Goal: Task Accomplishment & Management: Manage account settings

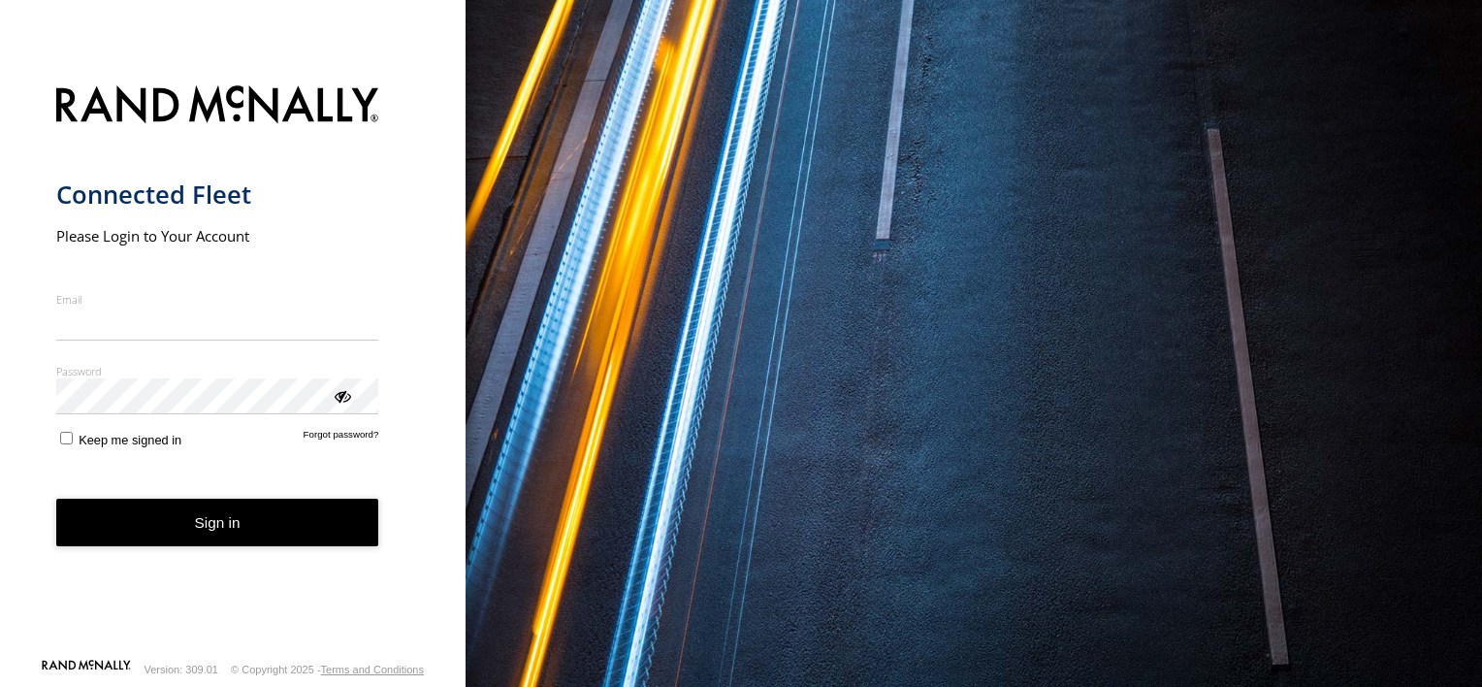
click at [204, 330] on input "Email" at bounding box center [217, 324] width 323 height 35
type input "**********"
click at [236, 522] on button "Sign in" at bounding box center [217, 523] width 323 height 48
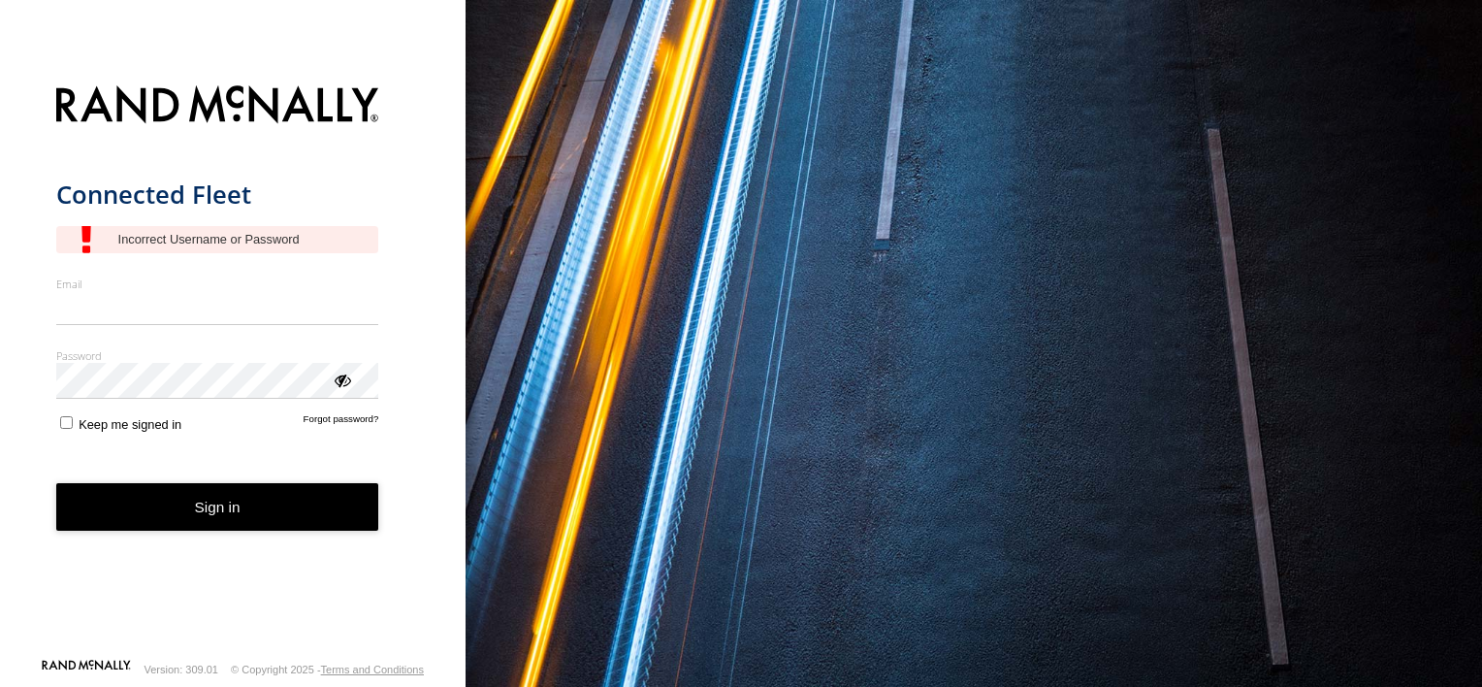
click at [195, 314] on input "Email" at bounding box center [217, 308] width 323 height 35
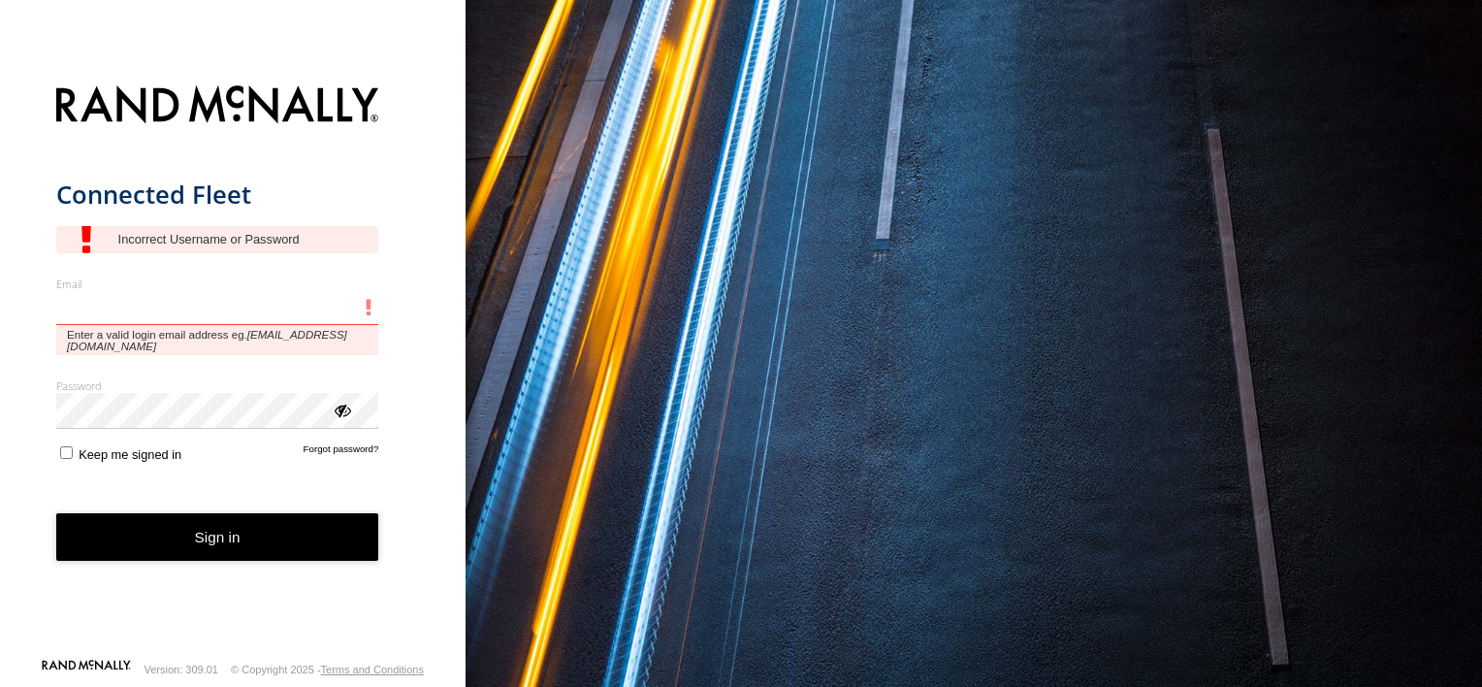
click at [221, 305] on input "Email" at bounding box center [217, 308] width 323 height 35
drag, startPoint x: 87, startPoint y: 307, endPoint x: 63, endPoint y: 307, distance: 24.3
click at [63, 307] on input "**********" at bounding box center [217, 308] width 323 height 35
type input "**********"
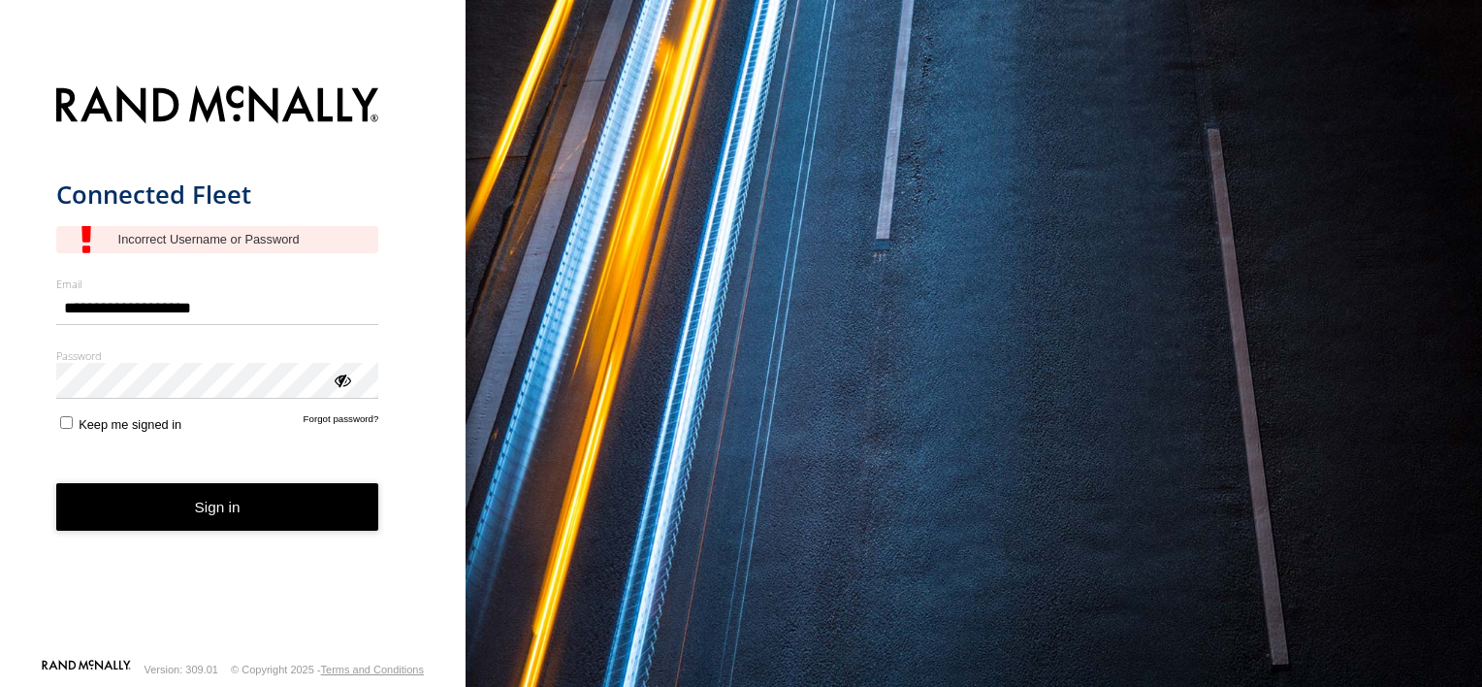
click at [255, 501] on button "Sign in" at bounding box center [217, 507] width 323 height 48
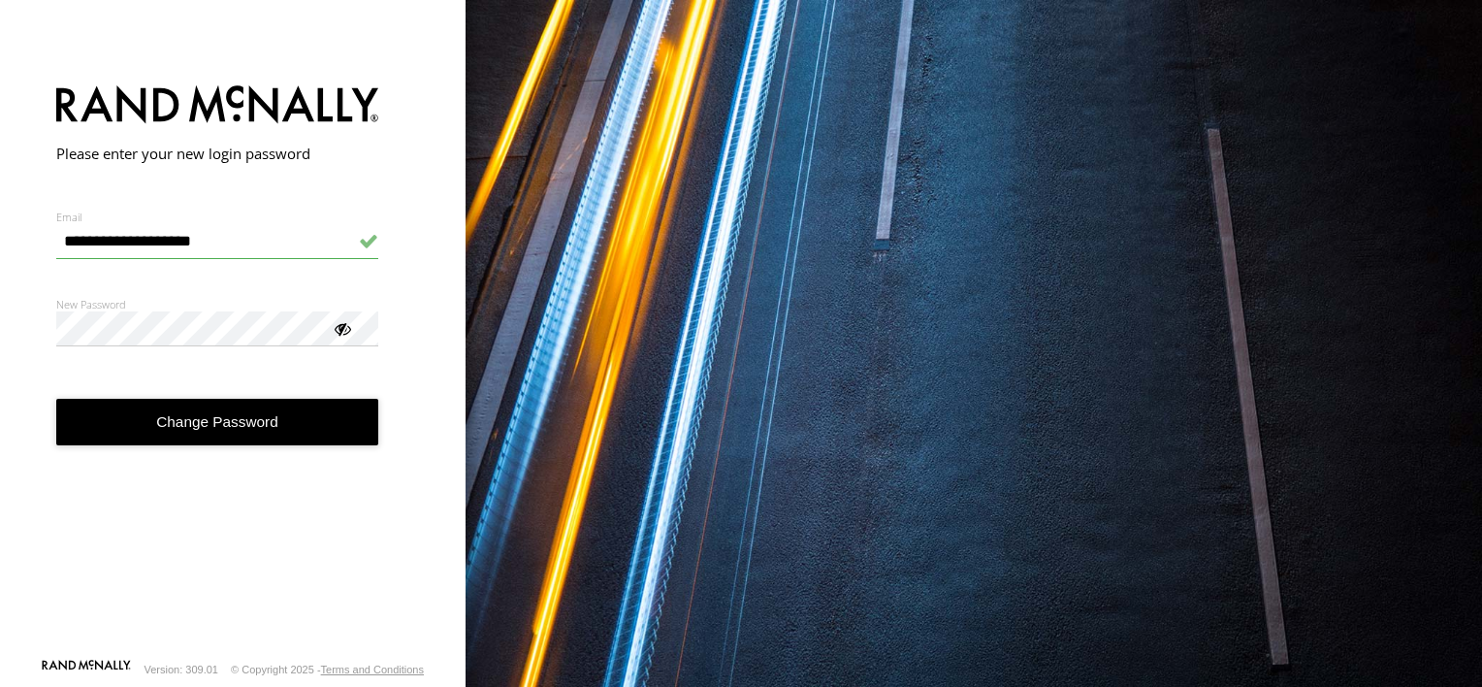
click at [343, 335] on div at bounding box center [341, 327] width 19 height 19
click at [177, 419] on button "Change Password" at bounding box center [217, 423] width 323 height 48
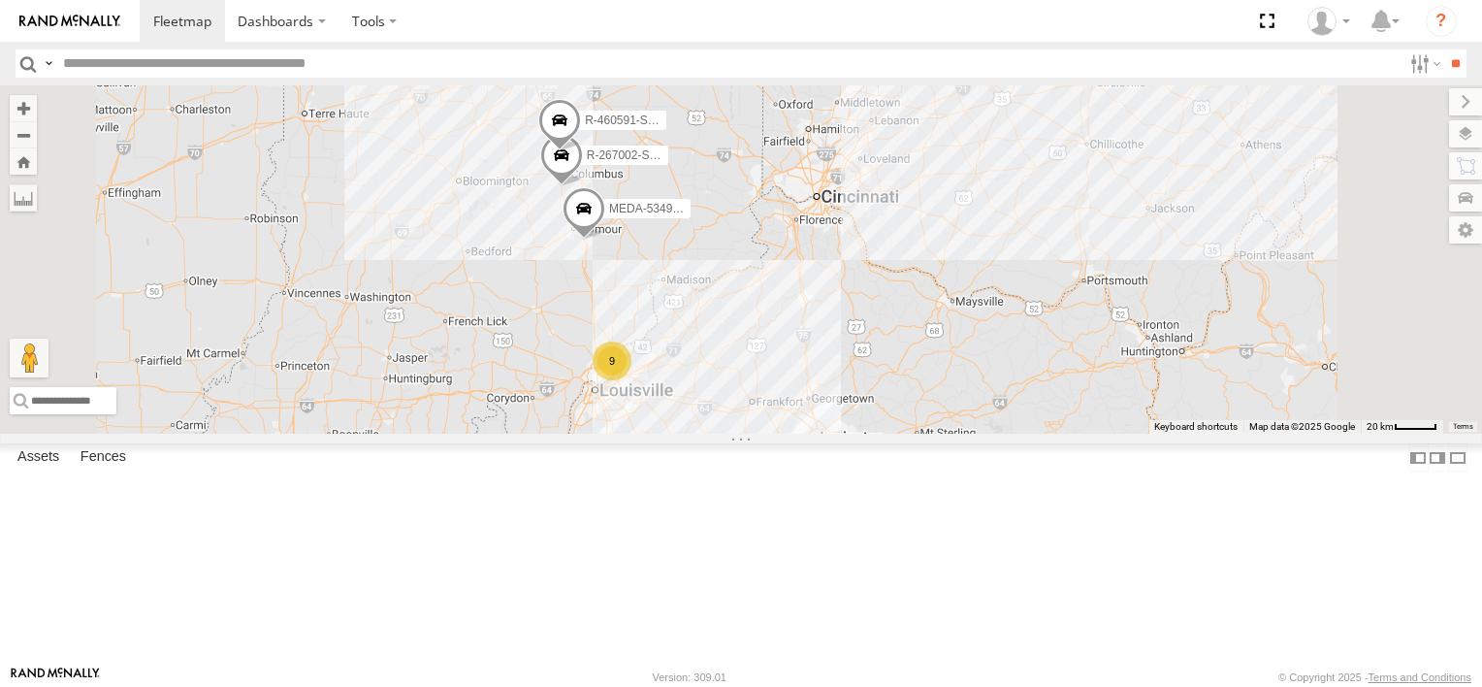
drag, startPoint x: 720, startPoint y: 378, endPoint x: 787, endPoint y: 389, distance: 67.8
click at [787, 389] on div "R-3747-Swing MEDA-530002-Roll R-401591 MEDA-535204-Roll MEDA-533802-Roll R-4605…" at bounding box center [741, 259] width 1482 height 348
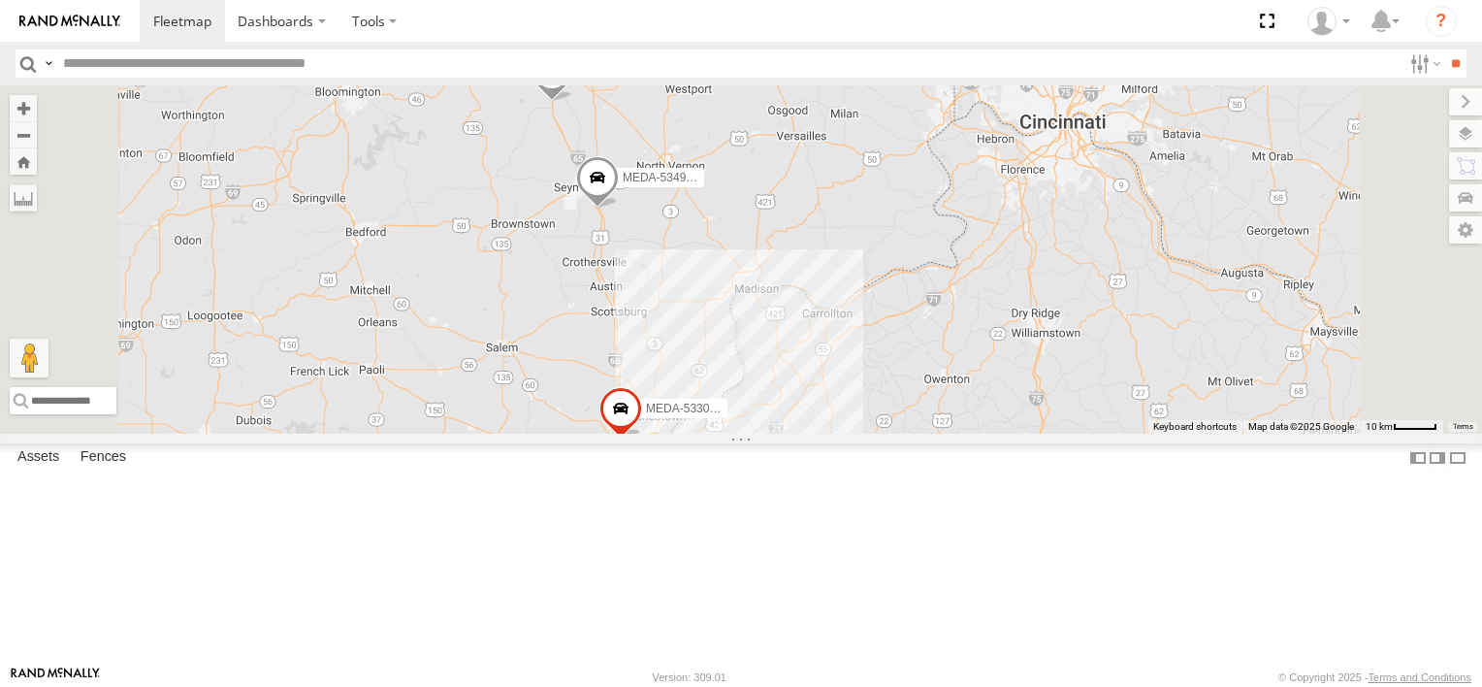
click at [573, 101] on span at bounding box center [552, 74] width 43 height 52
click at [852, 218] on div "R-3747-Swing MEDA-530002-Roll R-401591 MEDA-535204-Roll MEDA-533802-Roll R-4605…" at bounding box center [741, 259] width 1482 height 348
click at [573, 101] on span at bounding box center [552, 74] width 43 height 52
click at [578, 79] on label at bounding box center [559, 72] width 38 height 14
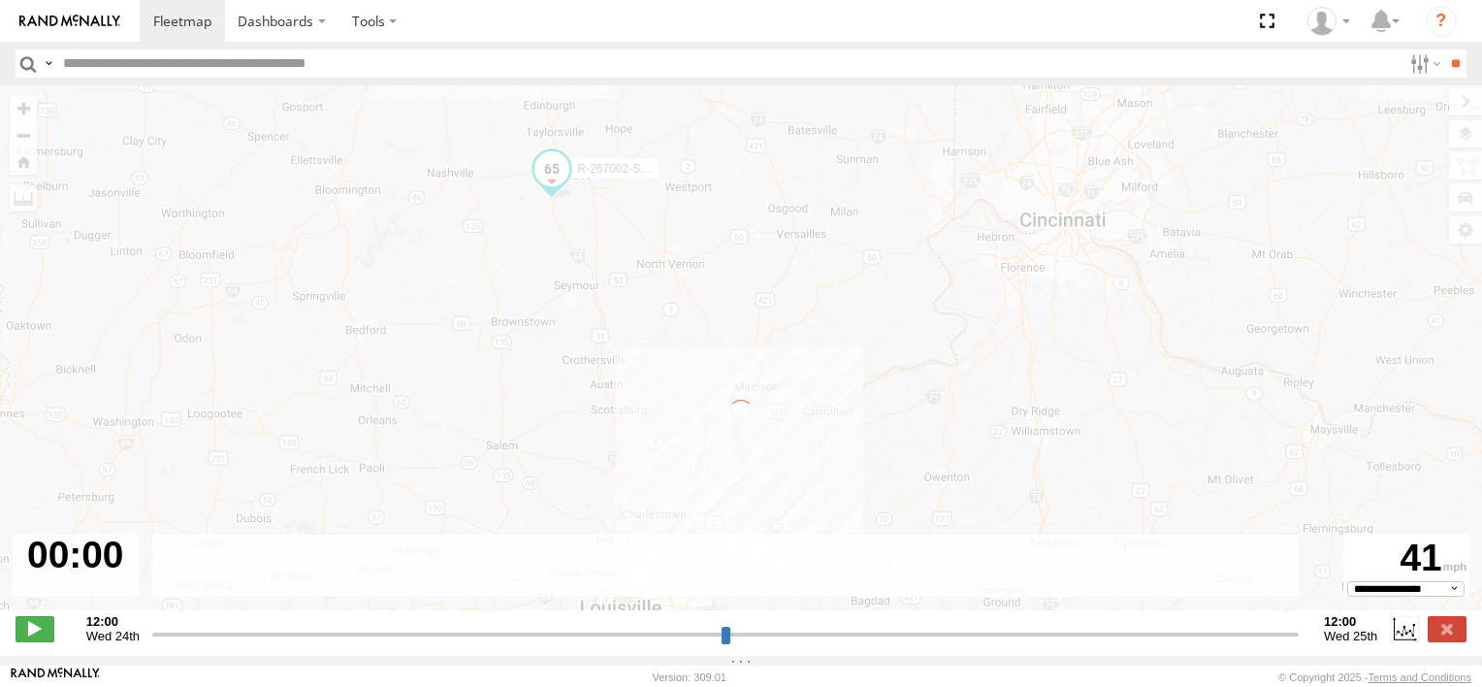
type input "**********"
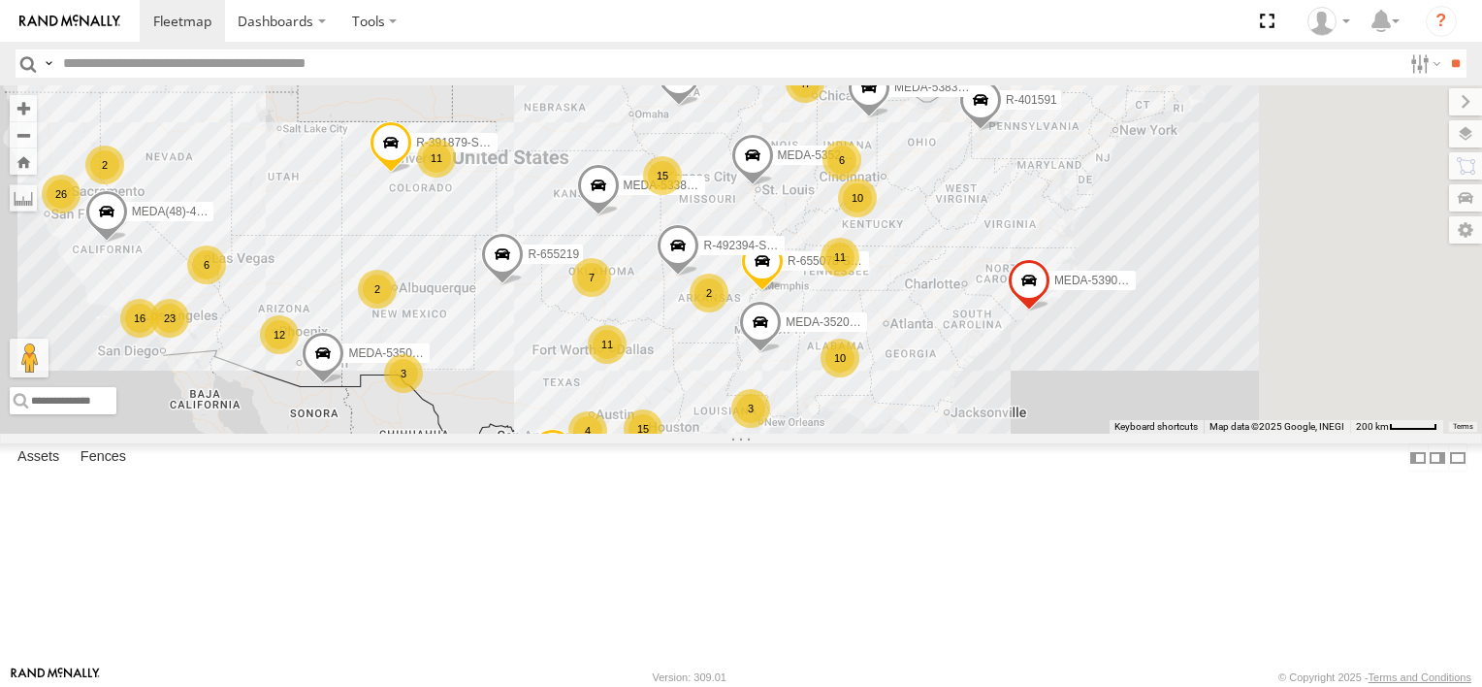
drag, startPoint x: 1219, startPoint y: 348, endPoint x: 801, endPoint y: 285, distance: 422.8
click at [801, 285] on div "R-3747-Swing MEDA-530002-Roll R-401591 MEDA-535204-Roll MEDA-533802-Roll R-4605…" at bounding box center [741, 259] width 1482 height 348
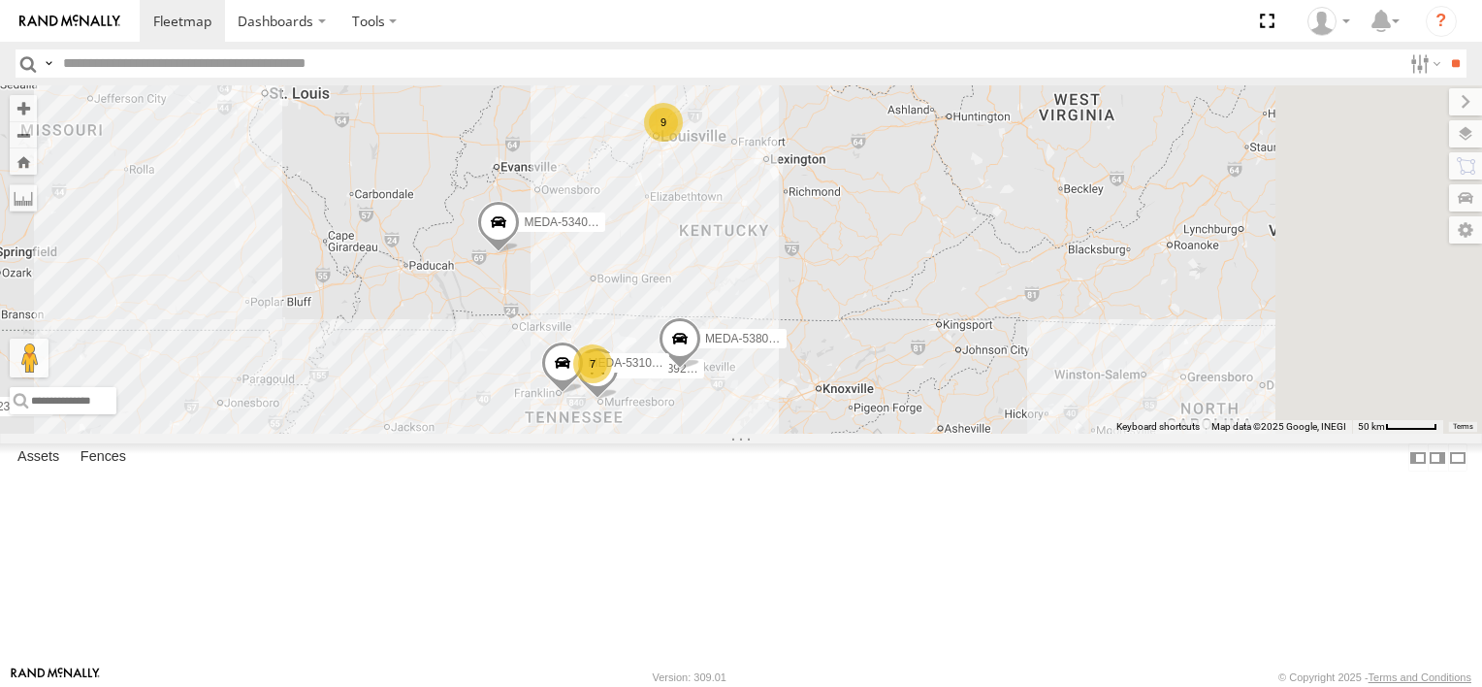
drag, startPoint x: 1218, startPoint y: 338, endPoint x: 956, endPoint y: 289, distance: 266.3
click at [956, 289] on div "R-3747-Swing MEDA-530002-Roll R-401591 MEDA-535204-Roll MEDA-533802-Roll R-4605…" at bounding box center [741, 259] width 1482 height 348
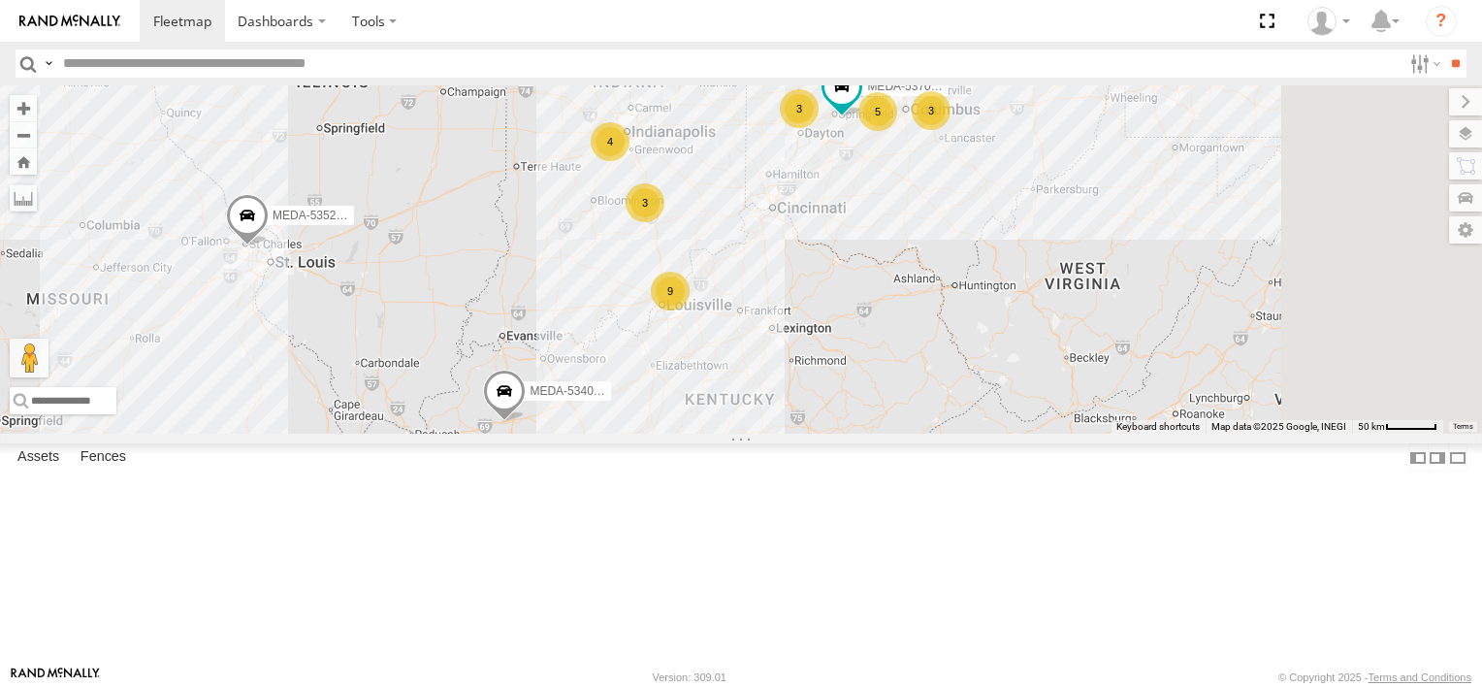
drag, startPoint x: 803, startPoint y: 248, endPoint x: 815, endPoint y: 442, distance: 194.3
click at [815, 434] on div "R-3747-Swing MEDA-530002-Roll R-401591 MEDA-535204-Roll MEDA-533802-Roll R-4605…" at bounding box center [741, 259] width 1482 height 348
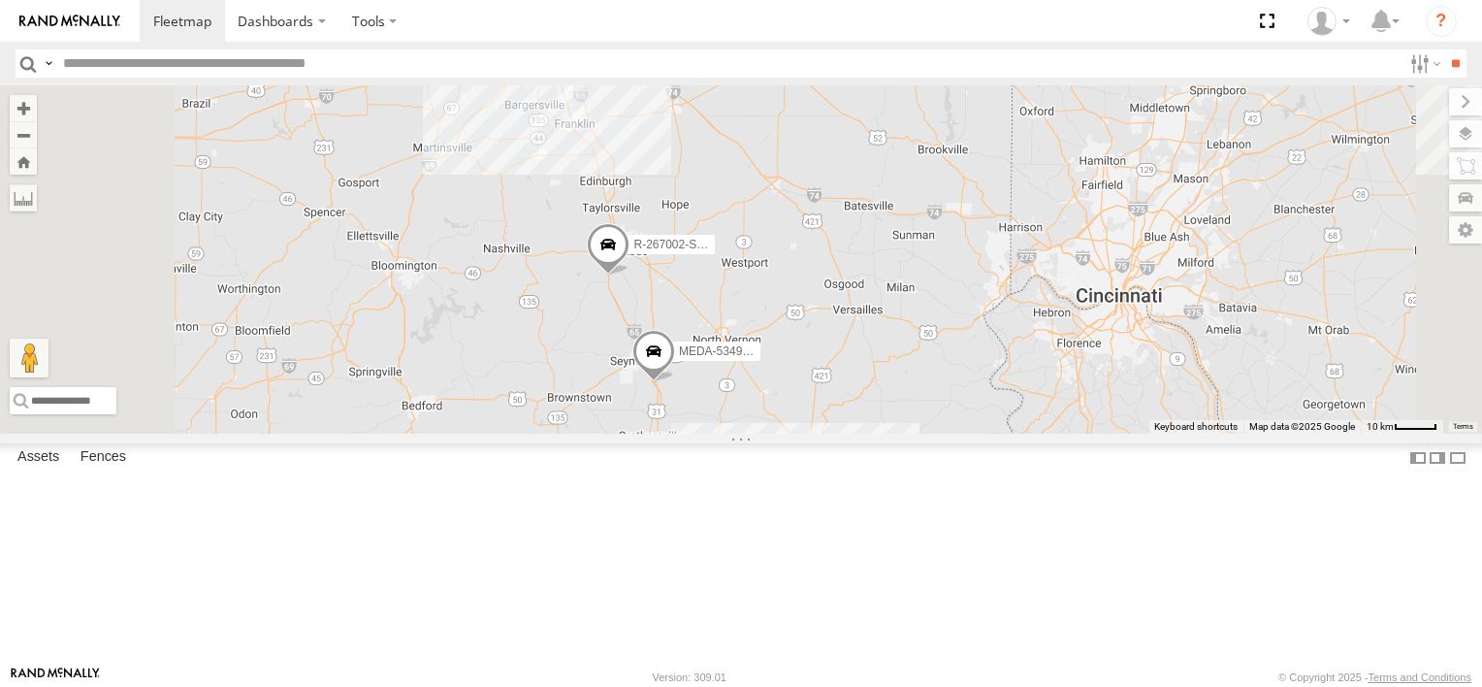
drag, startPoint x: 1021, startPoint y: 305, endPoint x: 1068, endPoint y: 574, distance: 273.6
click at [1068, 434] on div "R-3747-Swing MEDA-530002-Roll R-401591 MEDA-535204-Roll MEDA-533802-Roll R-4605…" at bounding box center [741, 259] width 1482 height 348
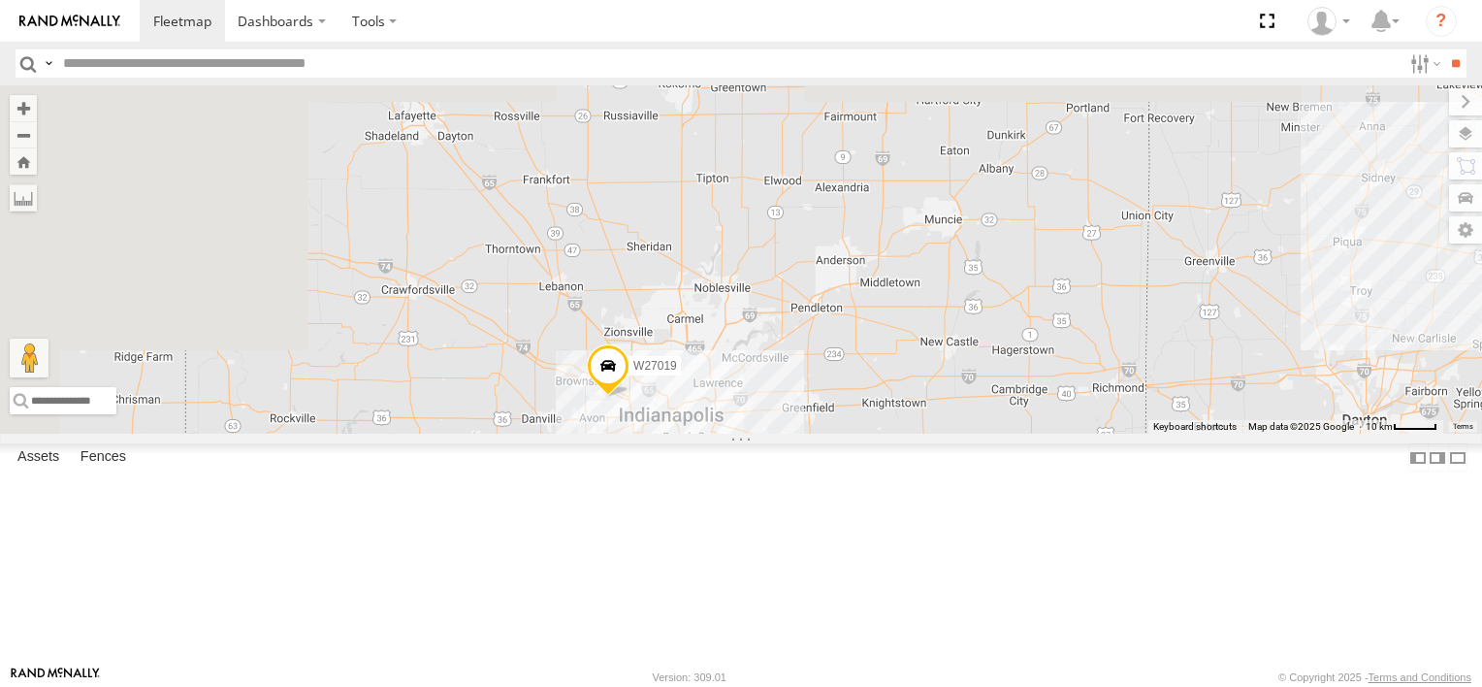
drag, startPoint x: 870, startPoint y: 299, endPoint x: 1003, endPoint y: 698, distance: 421.1
click at [1003, 686] on html "Dashboards" at bounding box center [741, 343] width 1482 height 687
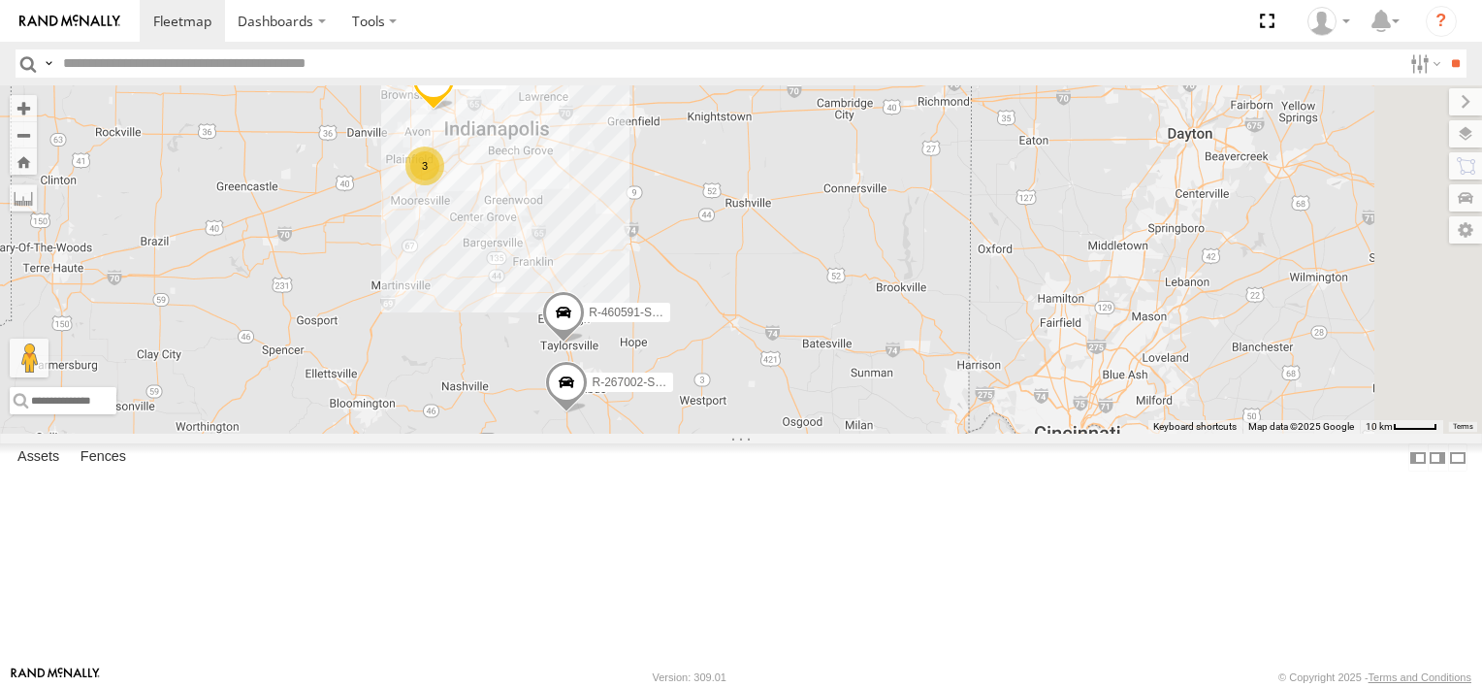
drag, startPoint x: 1078, startPoint y: 439, endPoint x: 882, endPoint y: 230, distance: 286.9
click at [882, 230] on div "R-3747-Swing MEDA-530002-Roll R-401591 MEDA-535204-Roll MEDA-533802-Roll R-4605…" at bounding box center [741, 259] width 1482 height 348
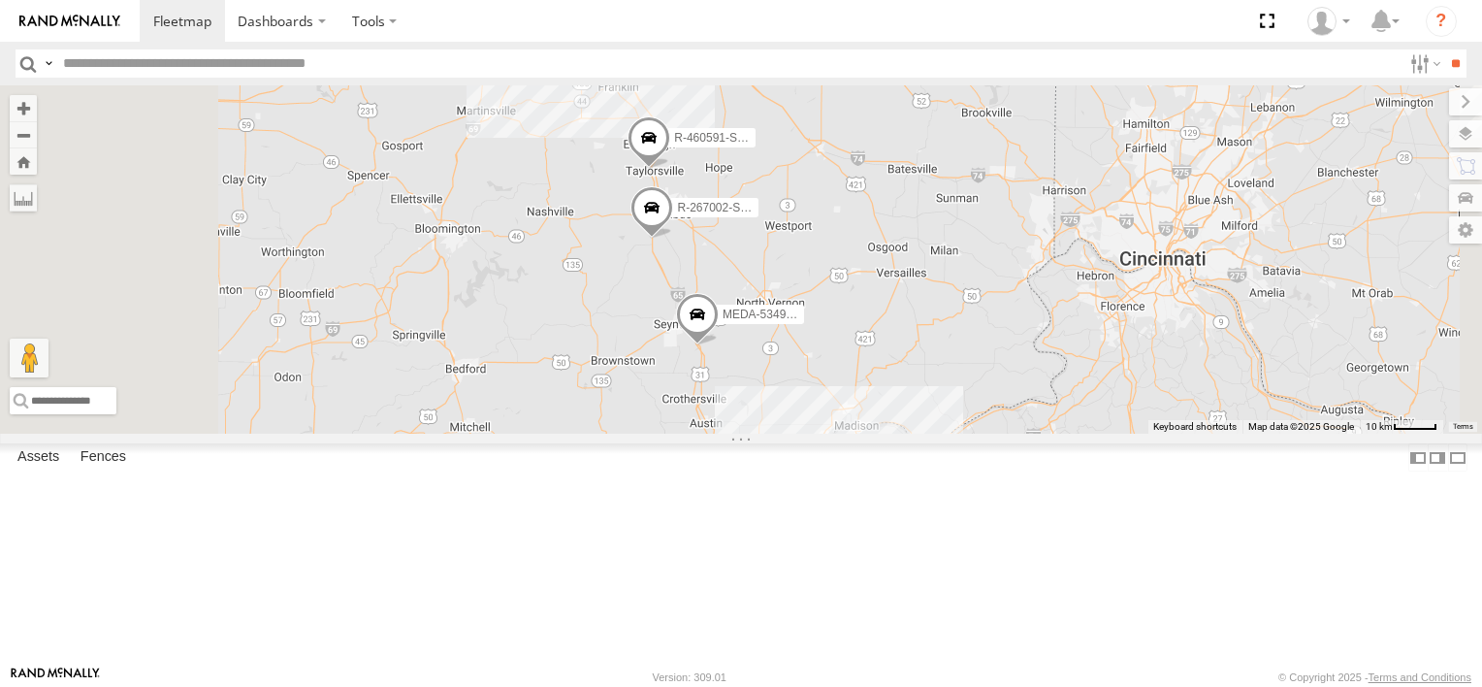
drag, startPoint x: 1015, startPoint y: 493, endPoint x: 1056, endPoint y: 287, distance: 209.8
click at [1056, 287] on div "R-3747-Swing MEDA-530002-Roll R-401591 MEDA-535204-Roll MEDA-533802-Roll R-4605…" at bounding box center [741, 259] width 1482 height 348
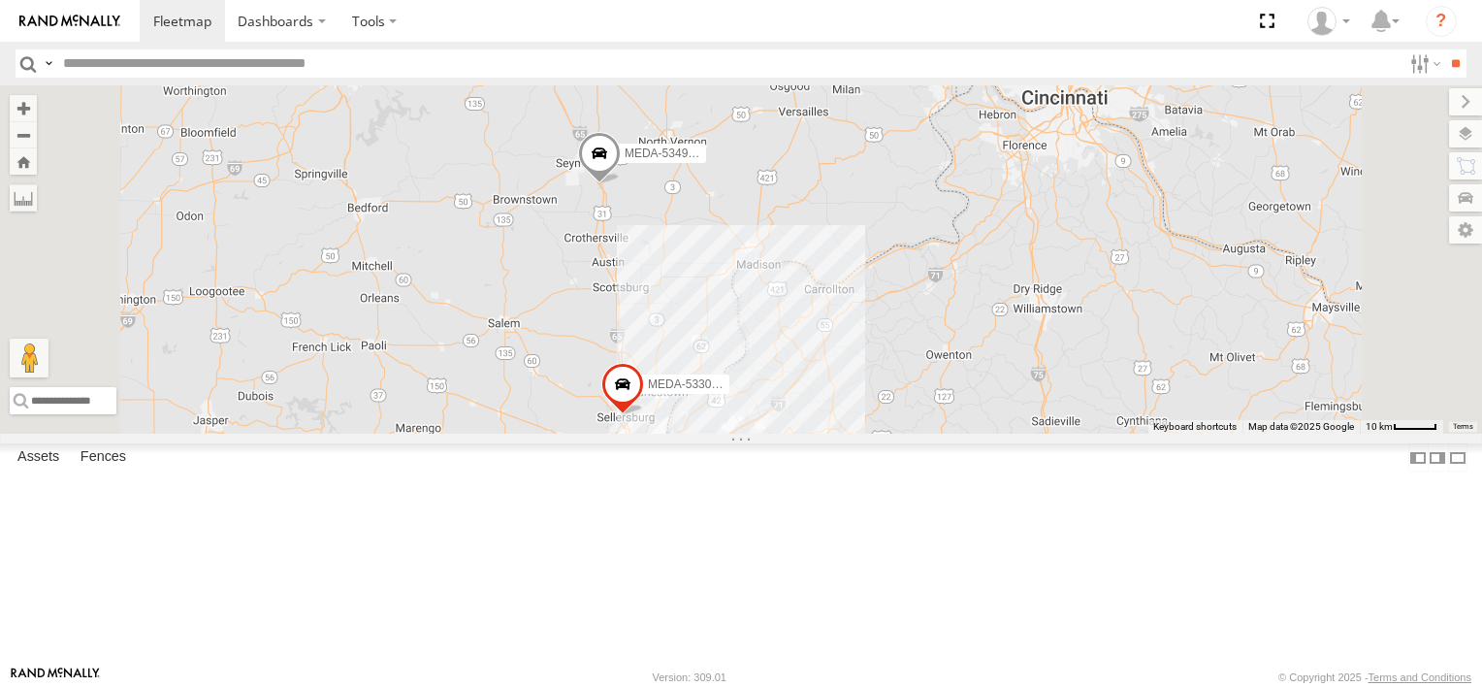
drag, startPoint x: 978, startPoint y: 538, endPoint x: 939, endPoint y: 354, distance: 188.3
click at [939, 354] on div "R-3747-Swing MEDA-530002-Roll R-401591 MEDA-535204-Roll MEDA-533802-Roll R-4605…" at bounding box center [741, 259] width 1482 height 348
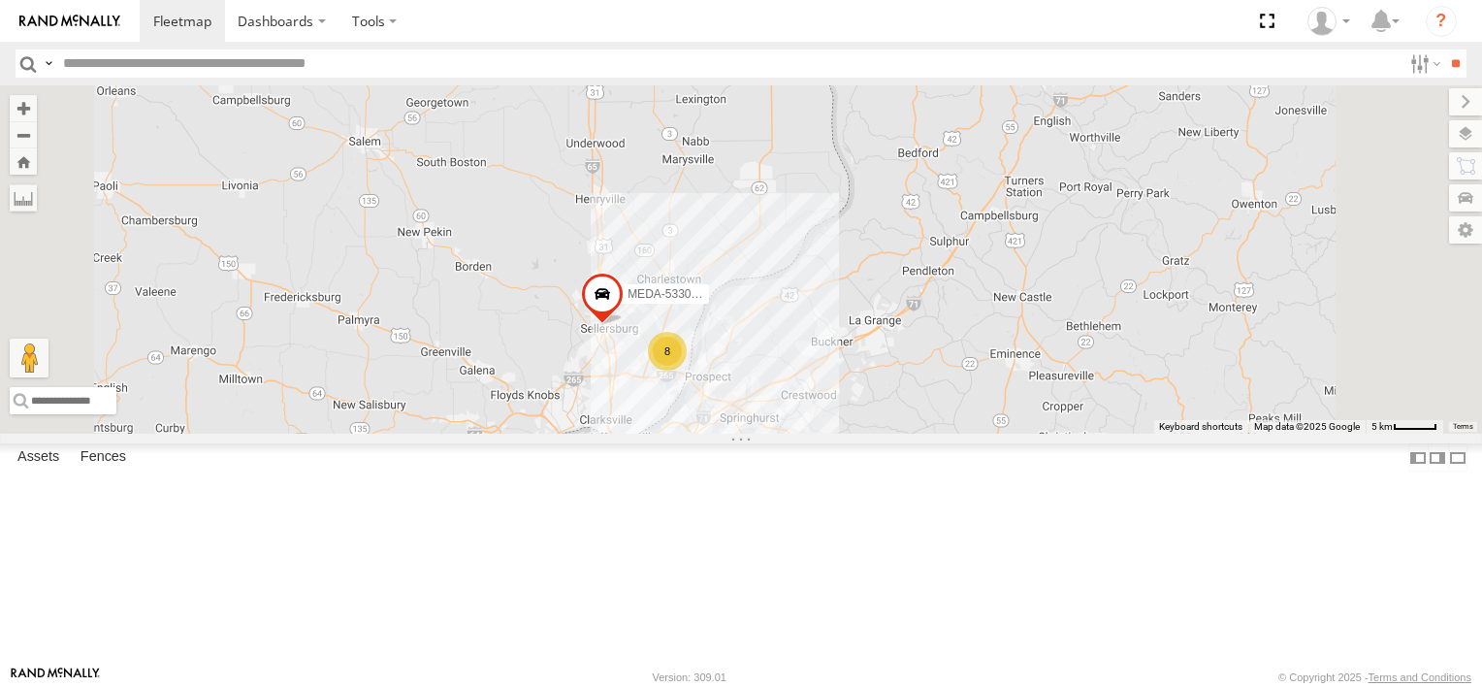
drag, startPoint x: 803, startPoint y: 390, endPoint x: 826, endPoint y: 505, distance: 117.8
click at [826, 434] on div "R-3747-Swing MEDA-530002-Roll R-401591 MEDA-535204-Roll MEDA-533802-Roll R-4605…" at bounding box center [741, 259] width 1482 height 348
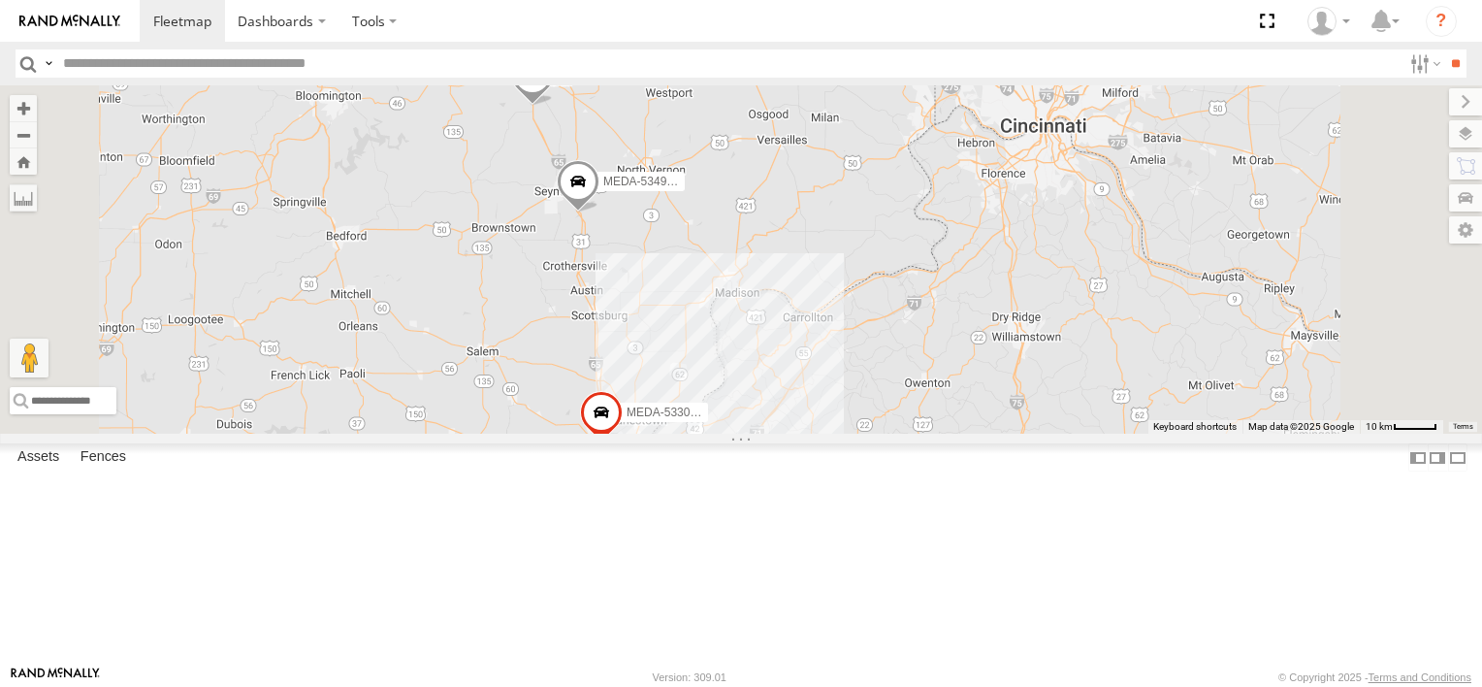
drag, startPoint x: 810, startPoint y: 381, endPoint x: 803, endPoint y: 438, distance: 57.6
click at [803, 434] on div "R-3747-Swing MEDA-530002-Roll R-401591 MEDA-535204-Roll MEDA-533802-Roll R-4605…" at bounding box center [741, 259] width 1482 height 348
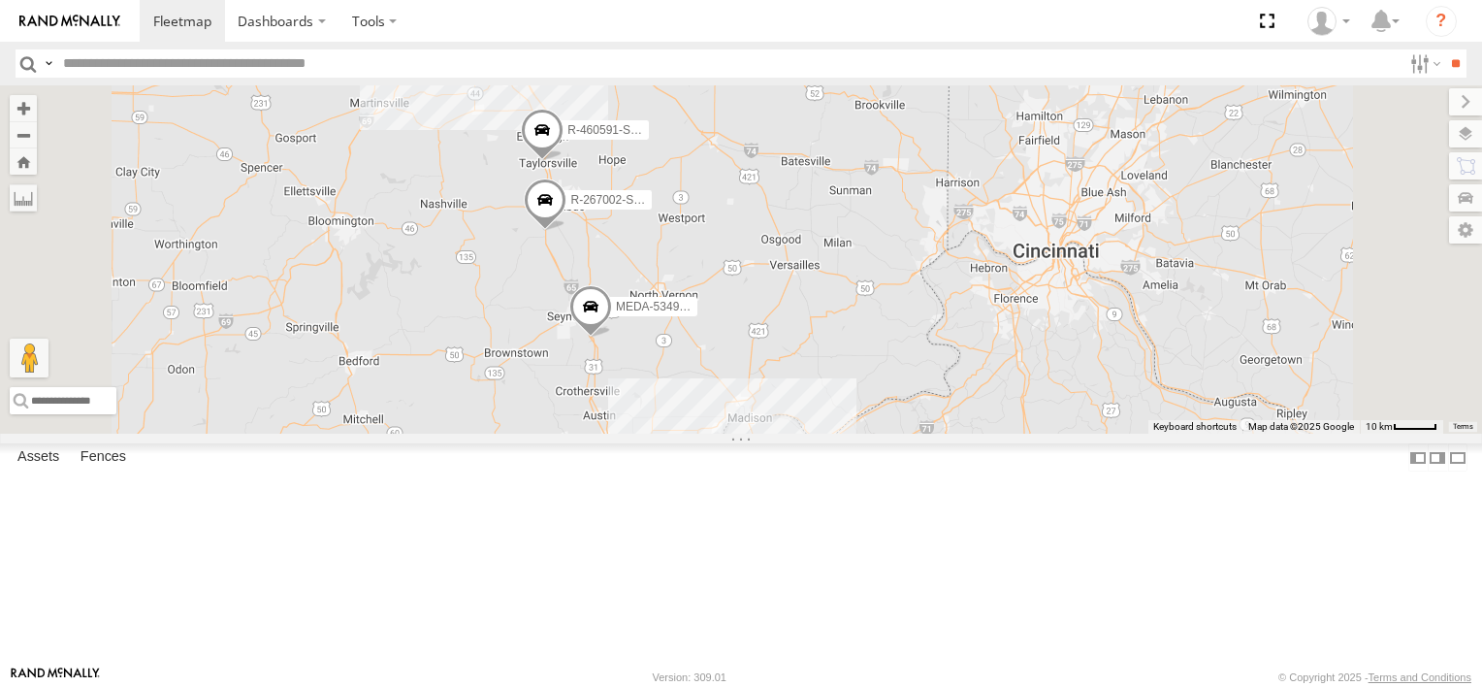
drag, startPoint x: 784, startPoint y: 409, endPoint x: 796, endPoint y: 531, distance: 121.9
click at [796, 434] on div "R-3747-Swing MEDA-530002-Roll R-401591 MEDA-535204-Roll MEDA-533802-Roll R-4605…" at bounding box center [741, 259] width 1482 height 348
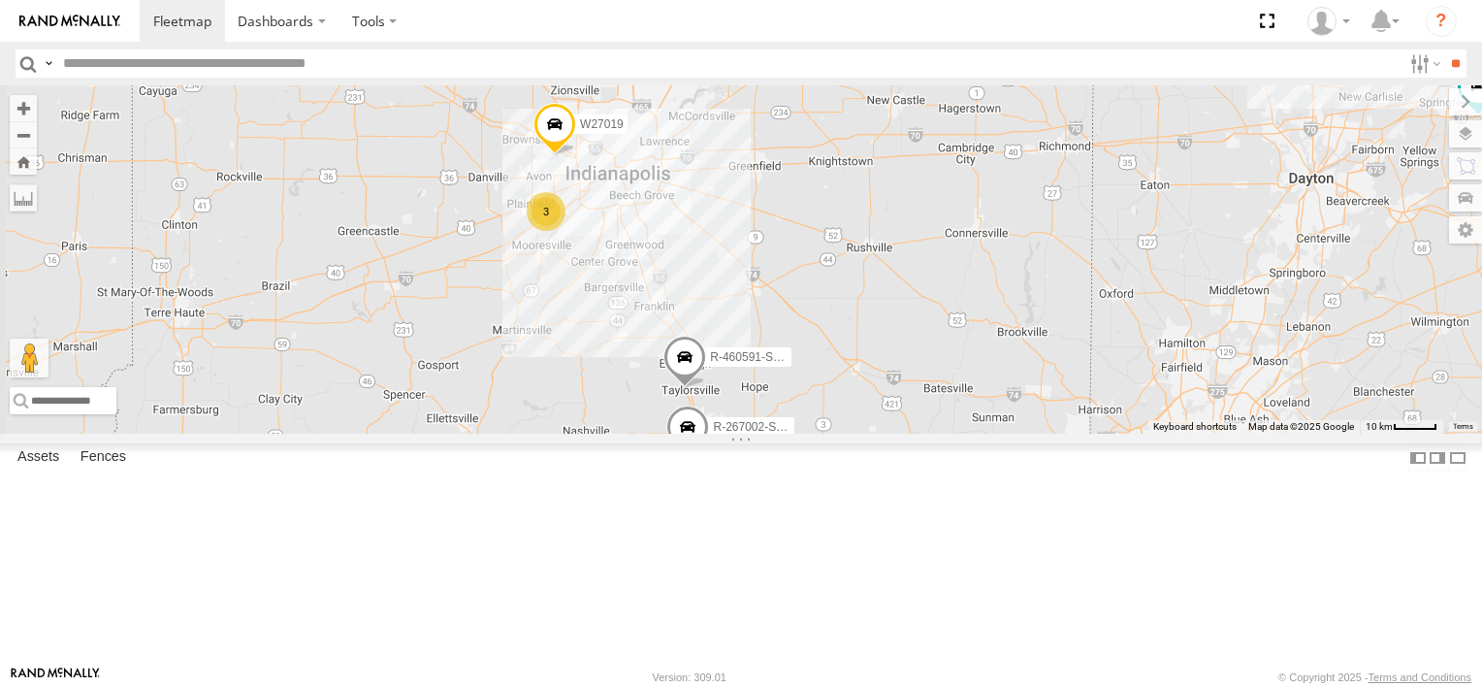
drag, startPoint x: 675, startPoint y: 357, endPoint x: 822, endPoint y: 591, distance: 275.9
click at [822, 434] on div "R-3747-Swing MEDA-530002-Roll R-401591 MEDA-535204-Roll MEDA-533802-Roll R-4605…" at bounding box center [741, 259] width 1482 height 348
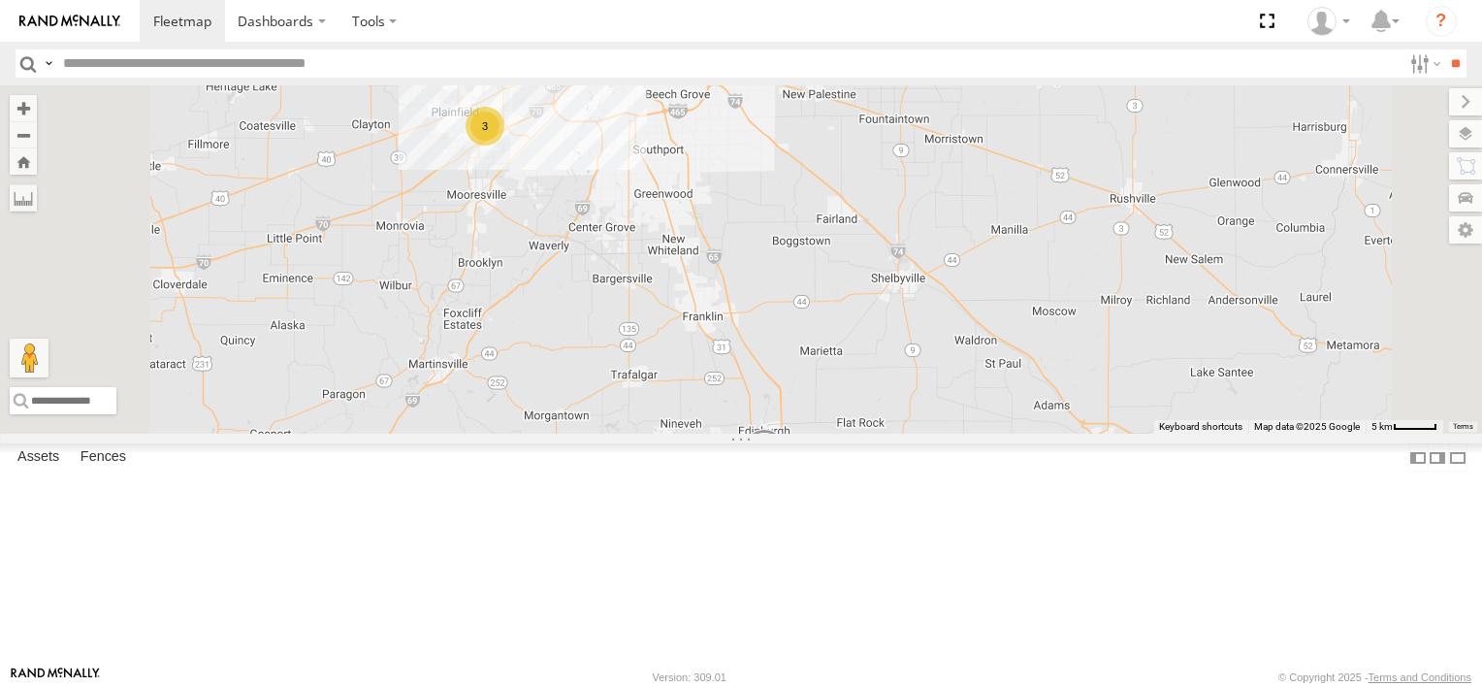
drag, startPoint x: 966, startPoint y: 512, endPoint x: 926, endPoint y: 305, distance: 211.4
click at [925, 305] on div "R-3747-Swing MEDA-530002-Roll R-401591 MEDA-535204-Roll MEDA-533802-Roll R-4605…" at bounding box center [741, 259] width 1482 height 348
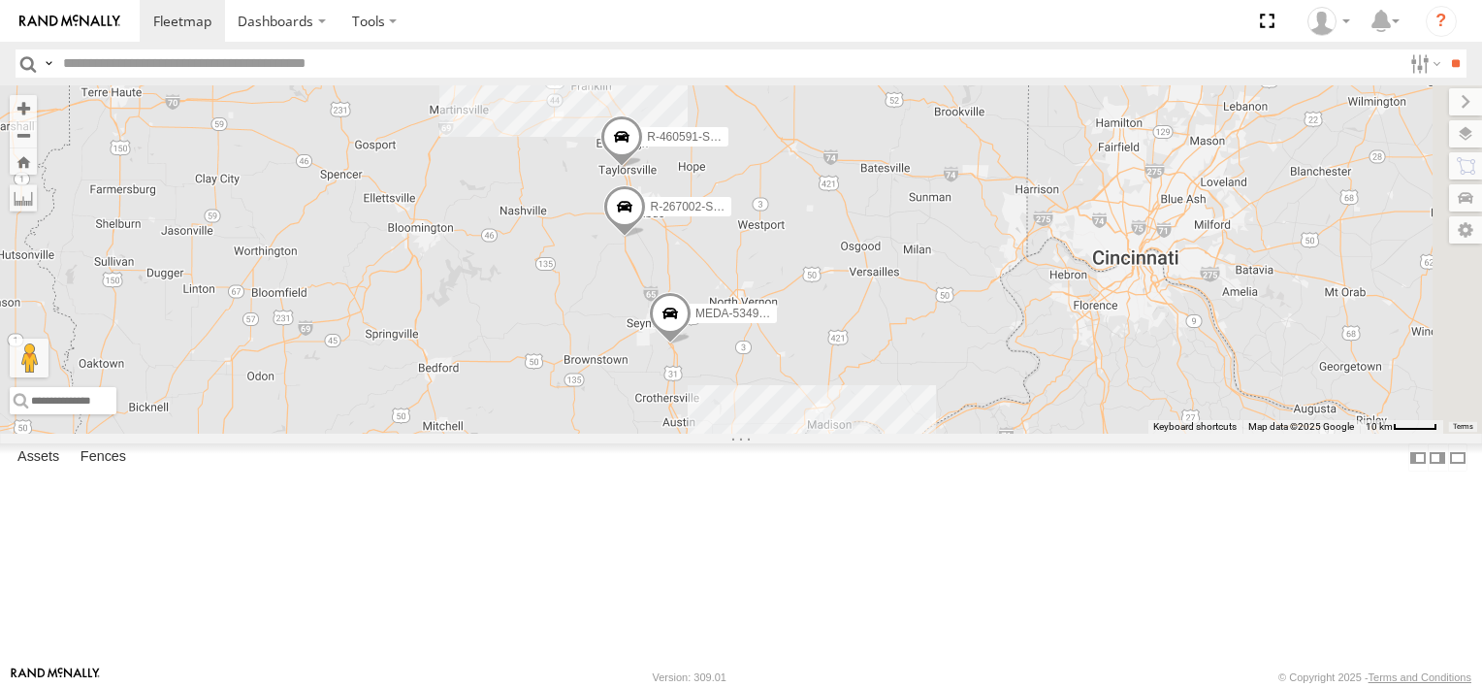
drag, startPoint x: 1117, startPoint y: 432, endPoint x: 1015, endPoint y: 260, distance: 200.1
click at [1015, 260] on div "3 R-267002-Swing MEDA-534902-Roll W27019 R-460591-Swing" at bounding box center [741, 259] width 1482 height 348
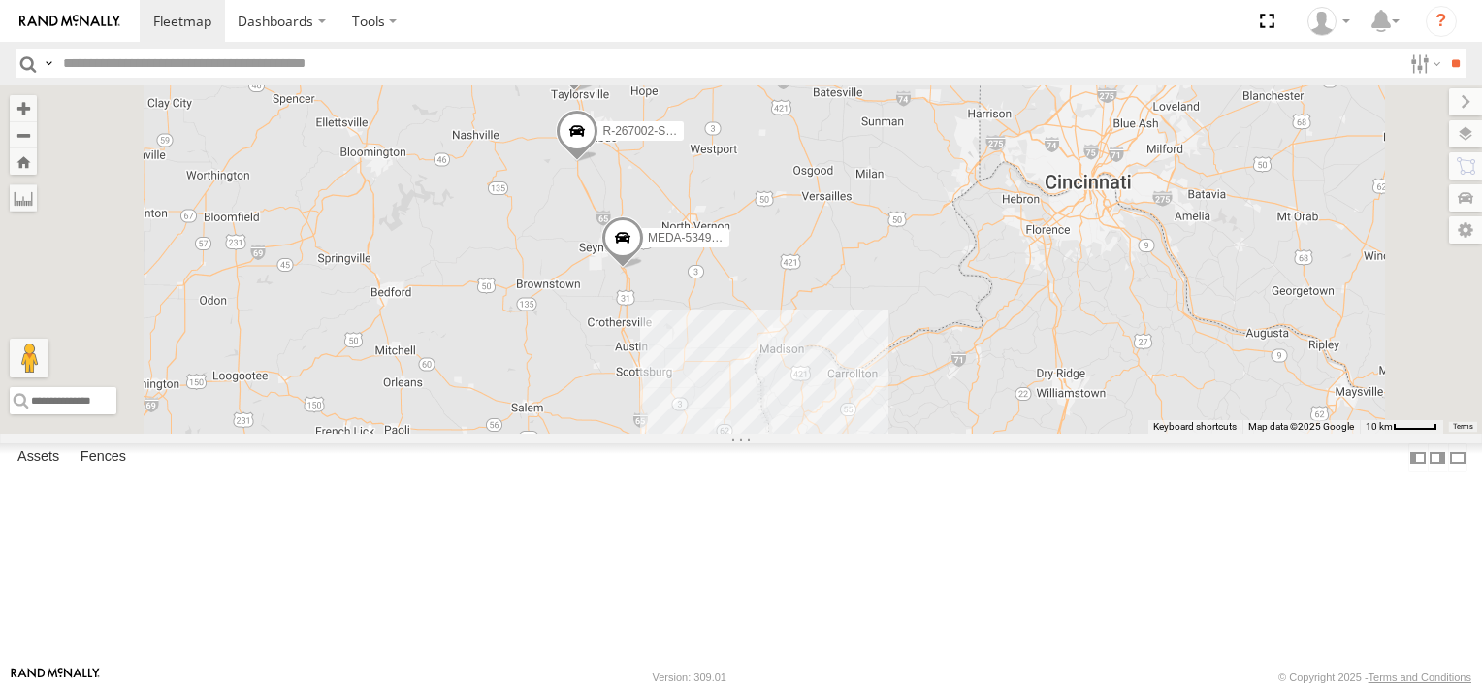
click at [596, 92] on span at bounding box center [574, 66] width 43 height 52
click at [598, 161] on span at bounding box center [577, 135] width 43 height 52
click at [644, 269] on span at bounding box center [622, 242] width 43 height 52
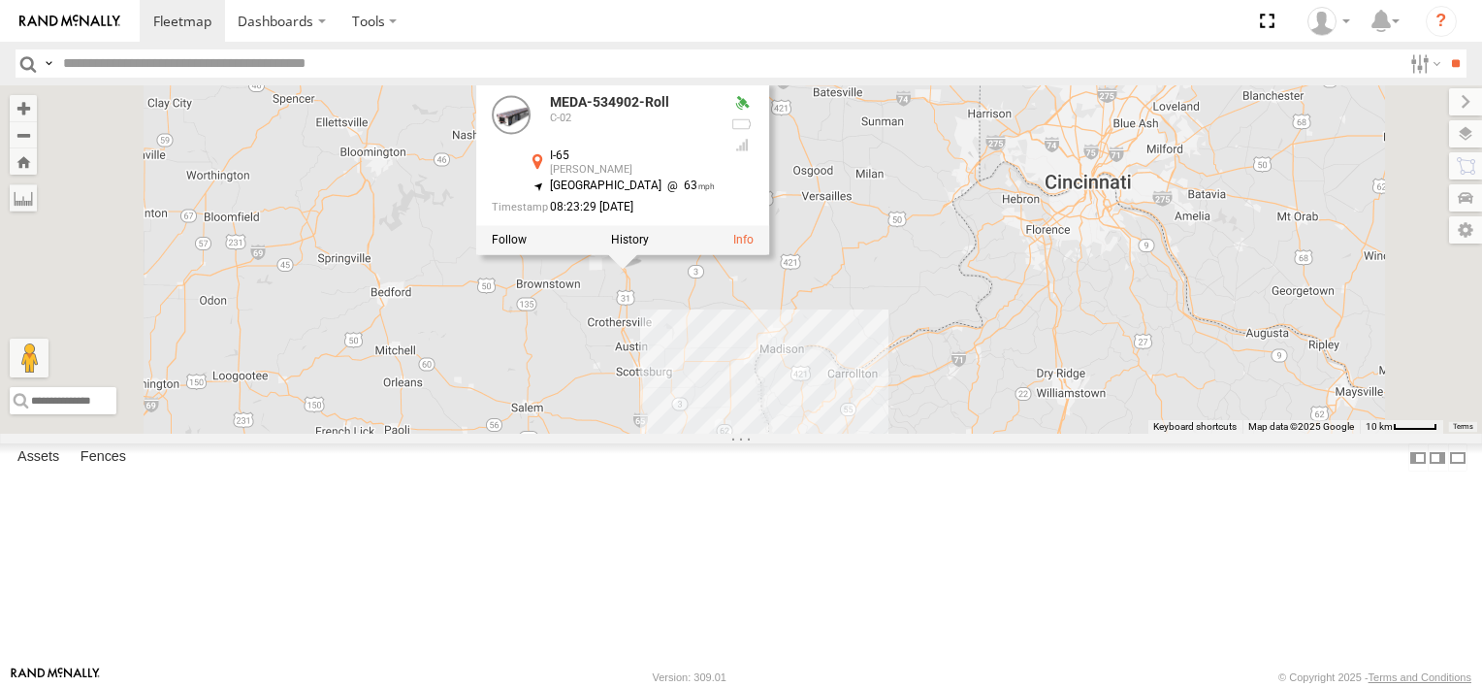
click at [667, 500] on span at bounding box center [646, 473] width 43 height 52
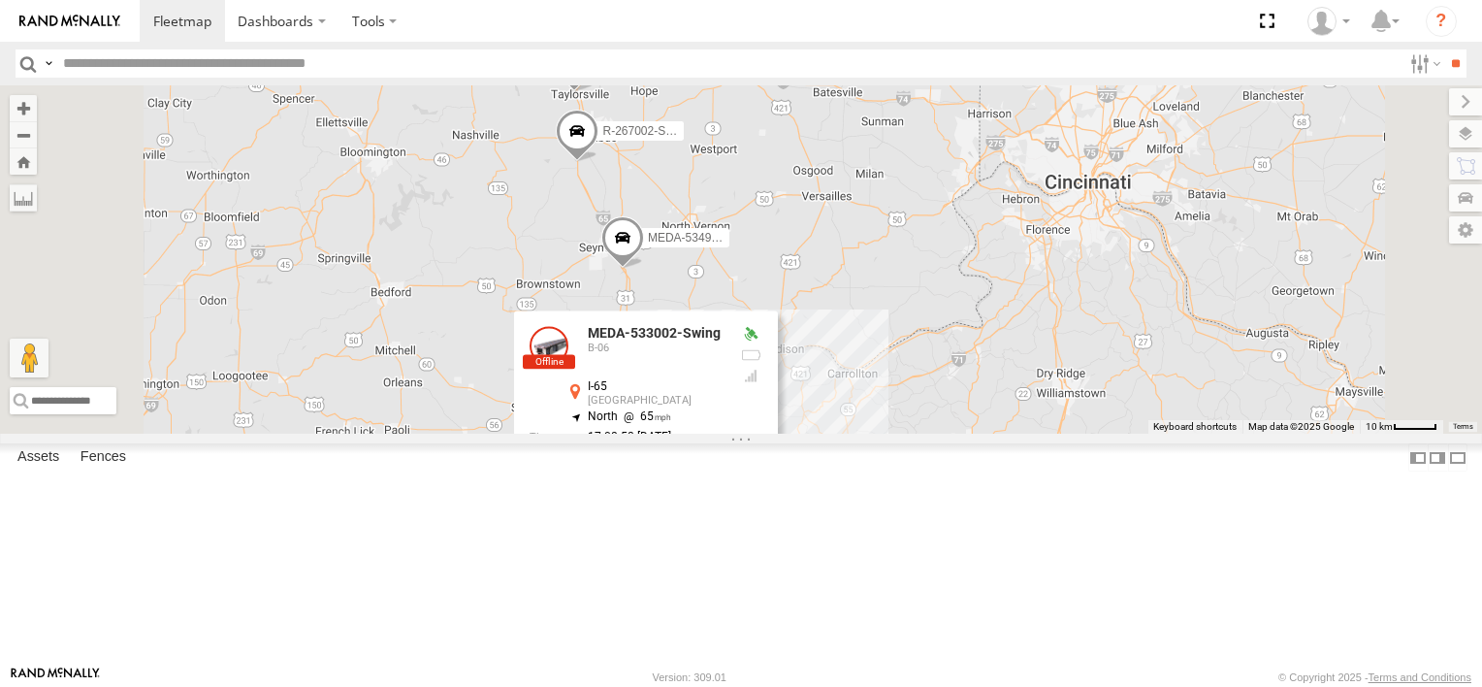
click at [1117, 434] on div "R-267002-Swing MEDA-534902-Roll R-460591-Swing MEDA-537025-Roll 8 MEDA-533002-S…" at bounding box center [741, 259] width 1482 height 348
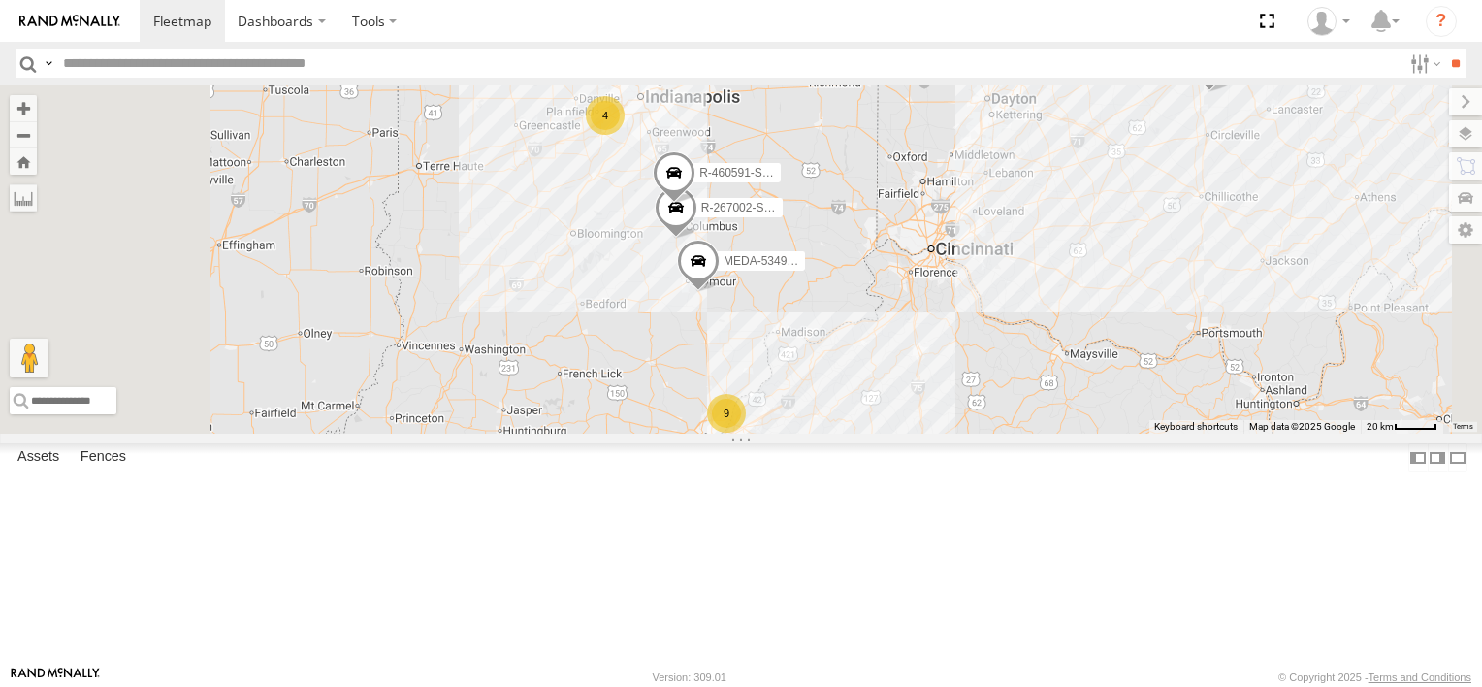
drag, startPoint x: 1090, startPoint y: 369, endPoint x: 1112, endPoint y: 420, distance: 55.7
click at [1112, 420] on div "R-267002-Swing MEDA-534902-Roll R-460591-Swing MEDA-537025-Roll R-267004-Swing …" at bounding box center [741, 259] width 1482 height 348
